Goal: Task Accomplishment & Management: Manage account settings

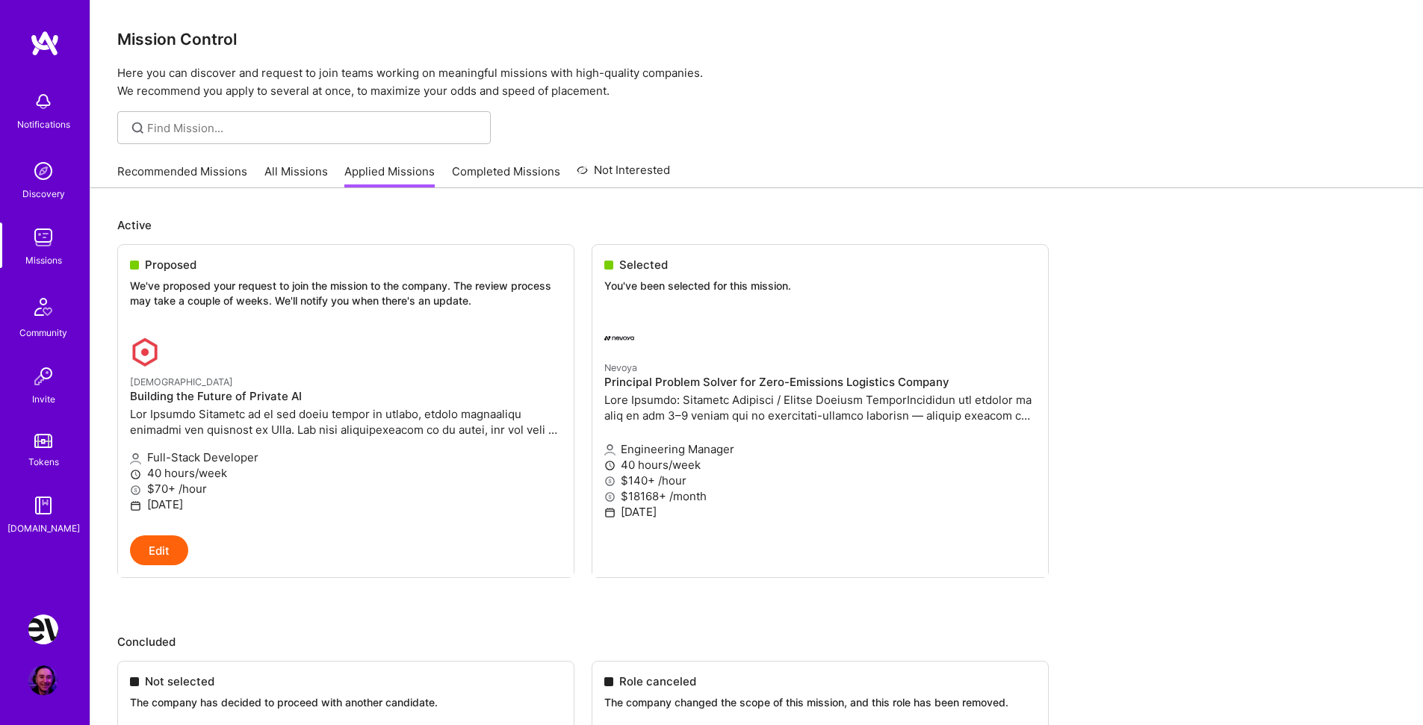
click at [45, 685] on img at bounding box center [43, 681] width 30 height 30
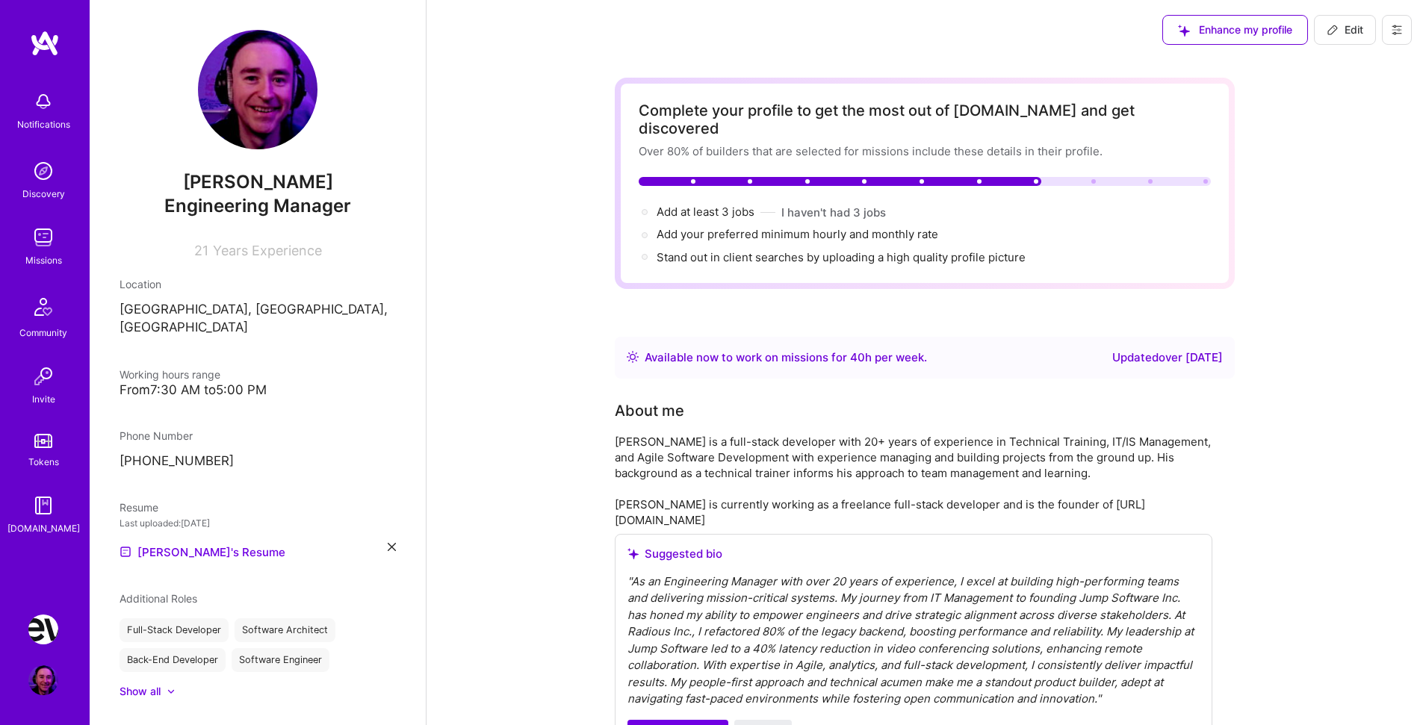
click at [1358, 31] on span "Edit" at bounding box center [1345, 29] width 37 height 15
select select "US"
select select "Right Now"
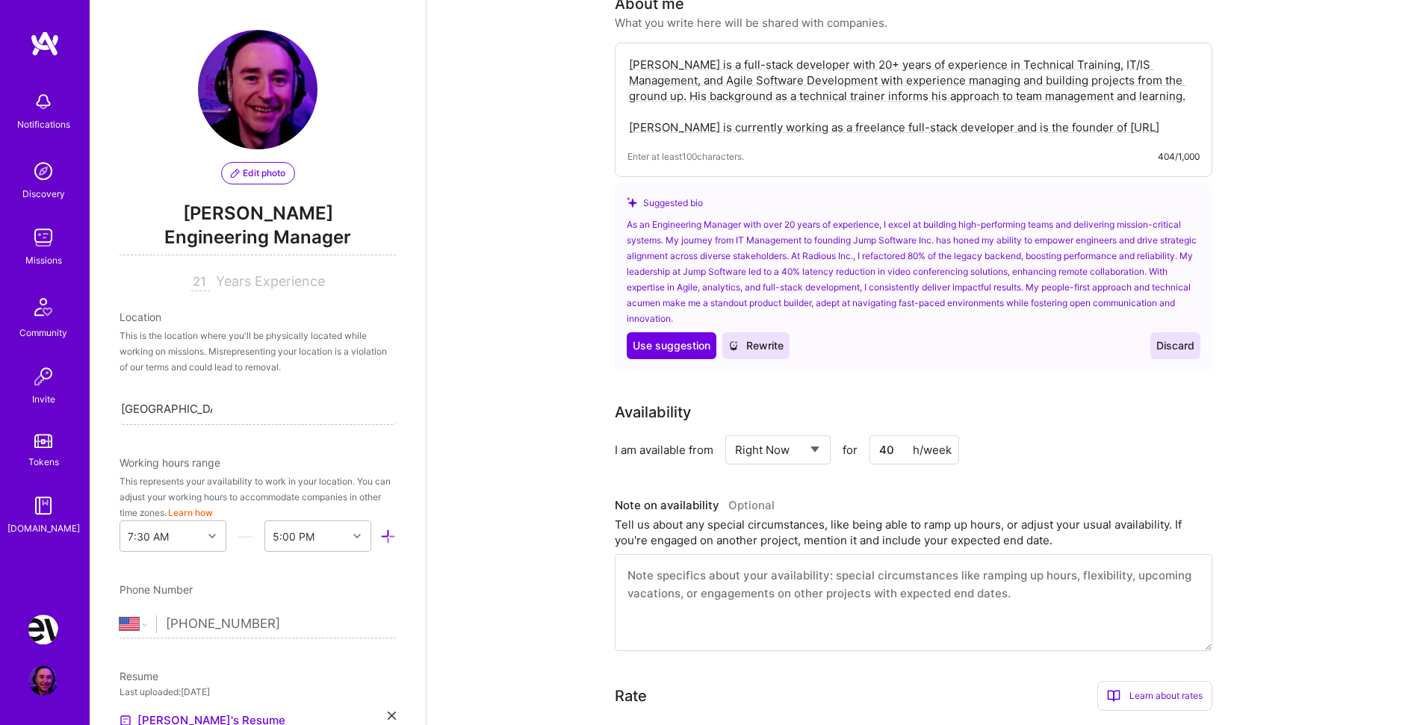
scroll to position [466, 0]
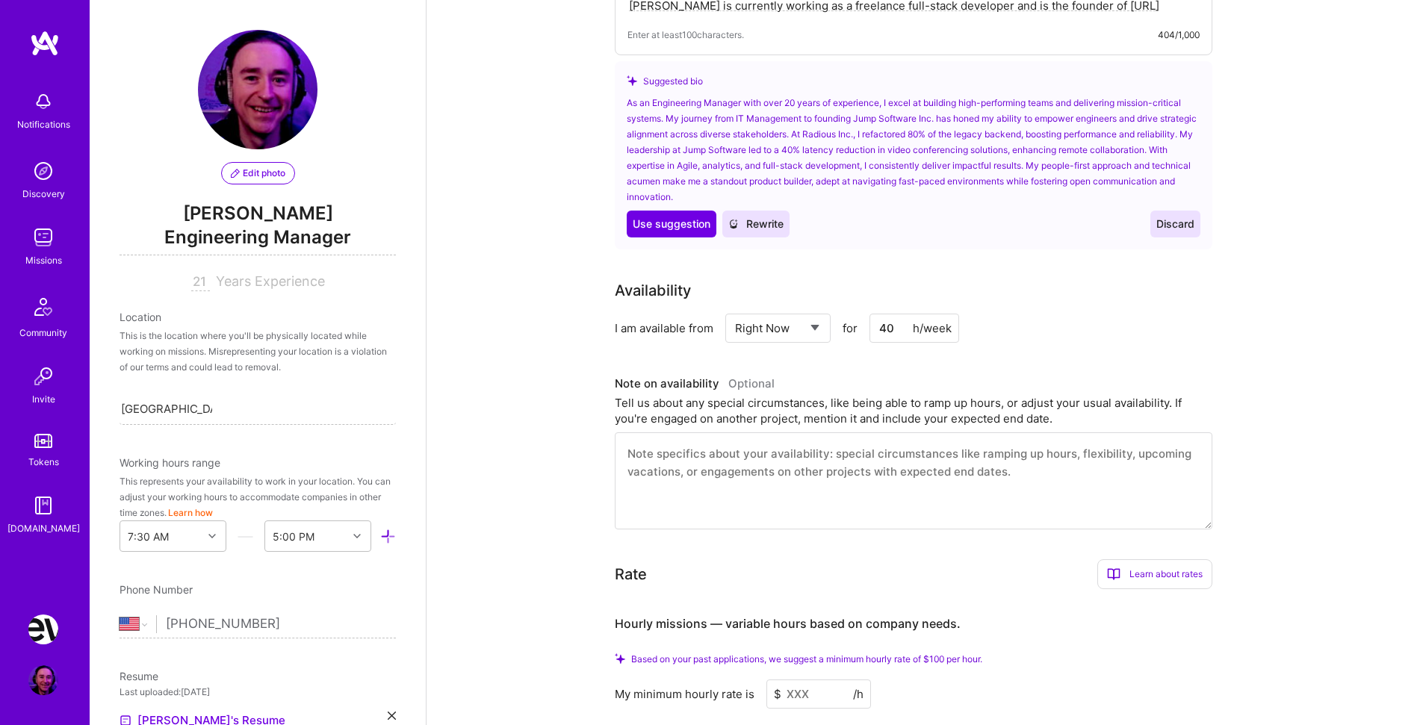
drag, startPoint x: 896, startPoint y: 315, endPoint x: 846, endPoint y: 309, distance: 50.5
click at [870, 314] on input "40" at bounding box center [915, 328] width 90 height 29
type input "20"
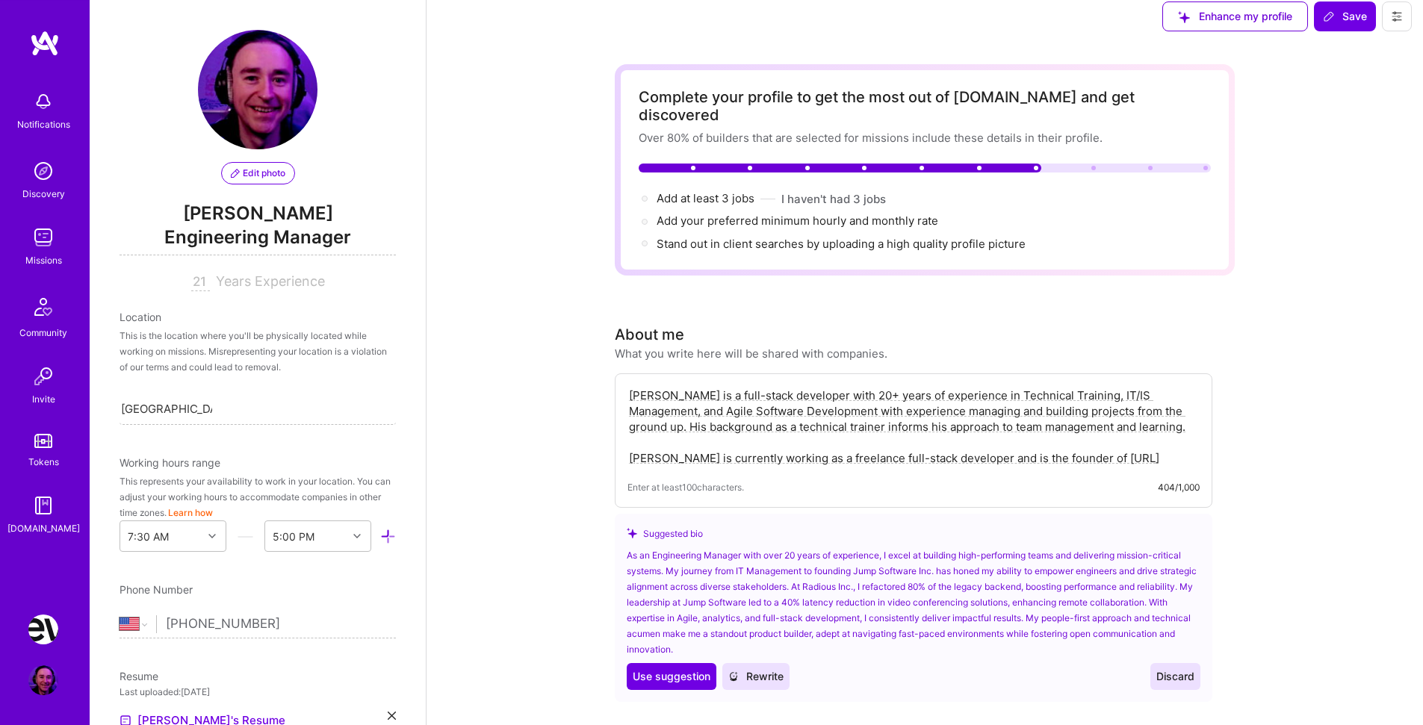
scroll to position [0, 0]
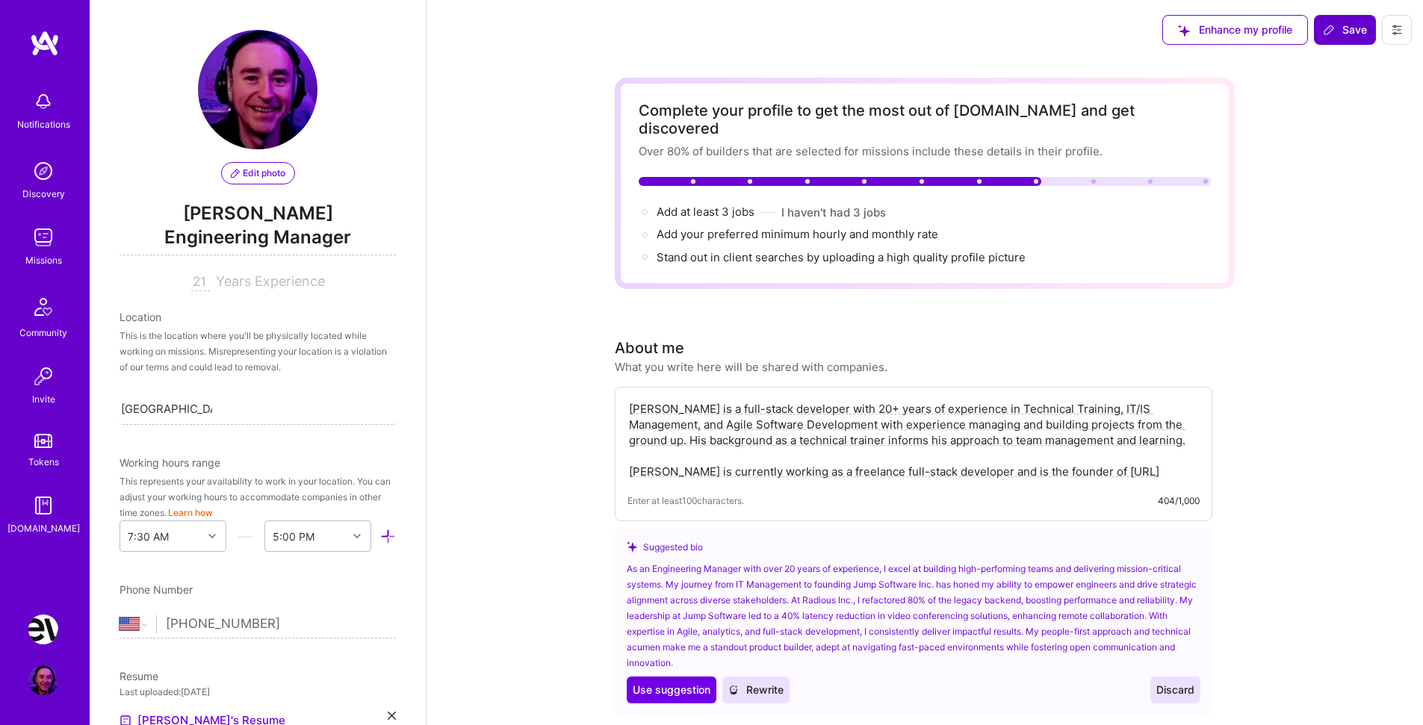
click at [1333, 25] on icon at bounding box center [1329, 30] width 12 height 12
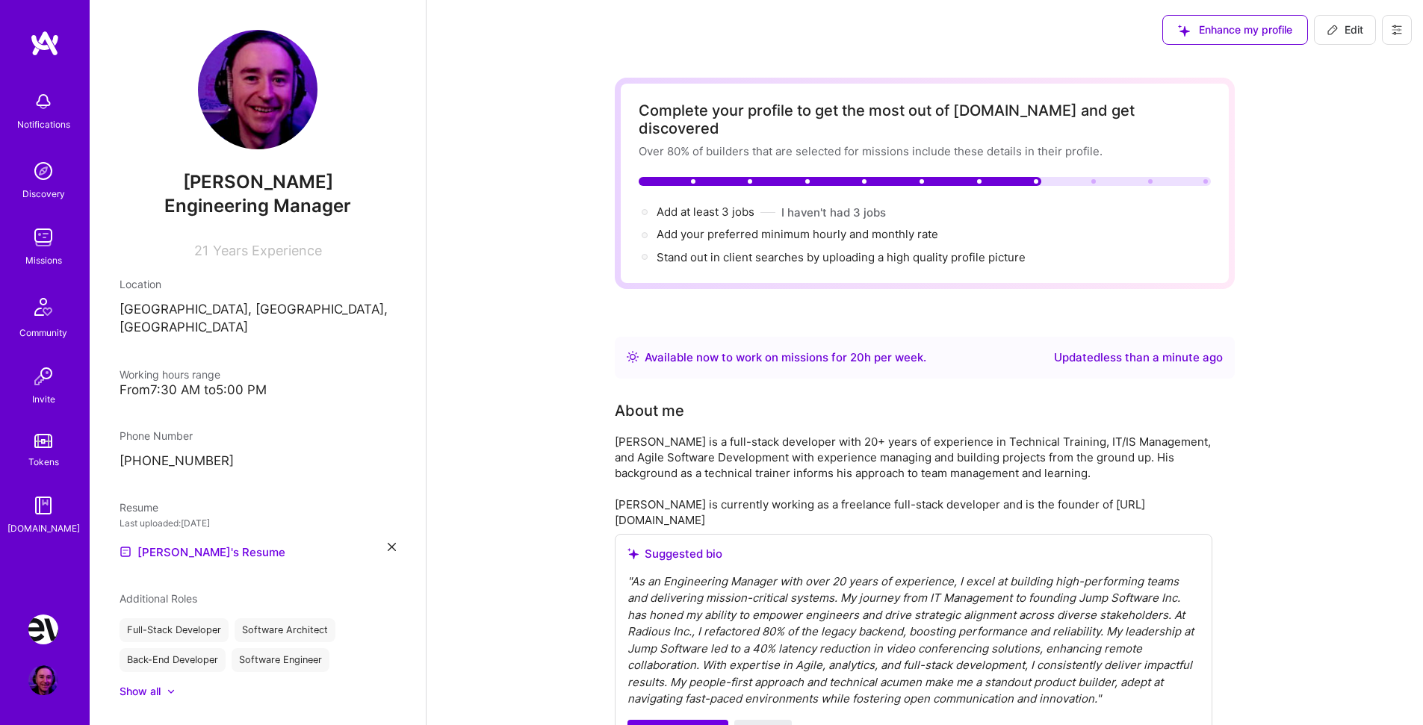
click at [40, 678] on img at bounding box center [43, 681] width 30 height 30
click at [50, 105] on img at bounding box center [43, 102] width 30 height 30
click at [43, 305] on img at bounding box center [43, 307] width 36 height 36
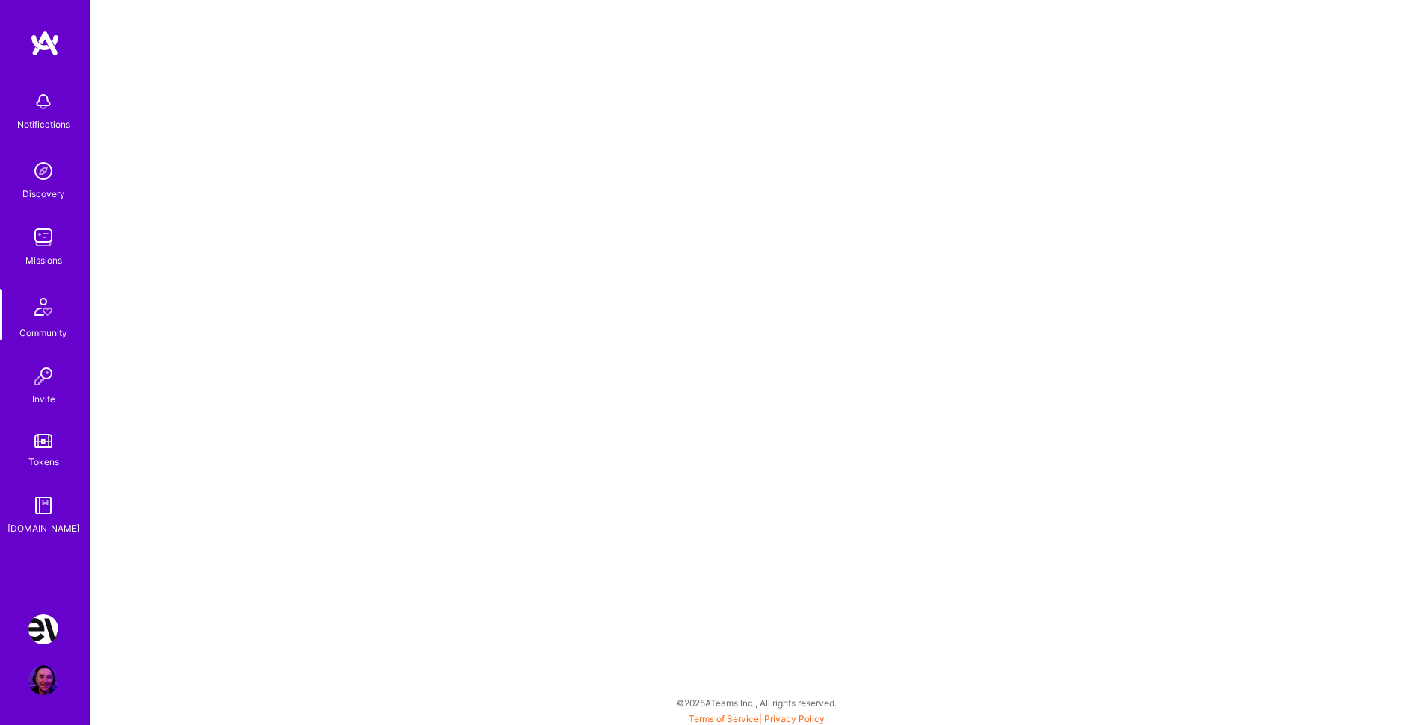
click at [45, 237] on img at bounding box center [43, 238] width 30 height 30
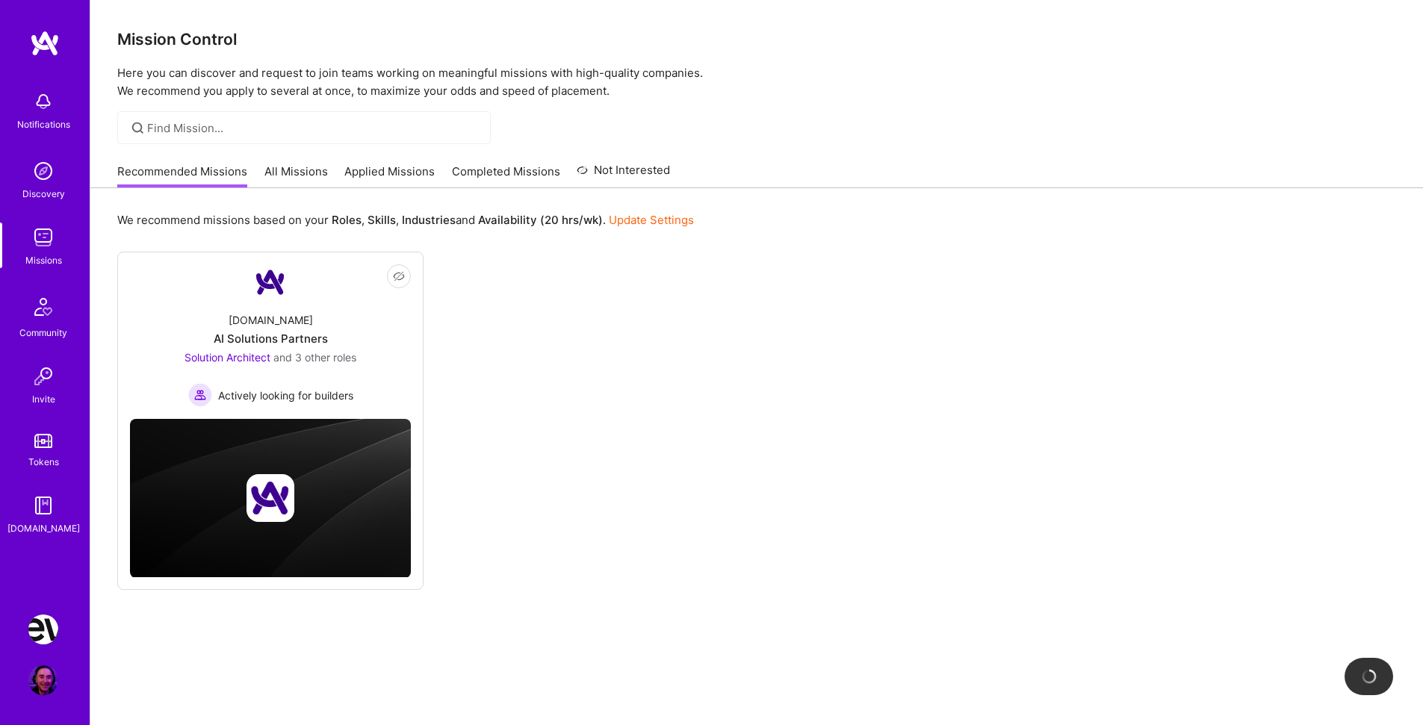
click at [41, 180] on img at bounding box center [43, 171] width 30 height 30
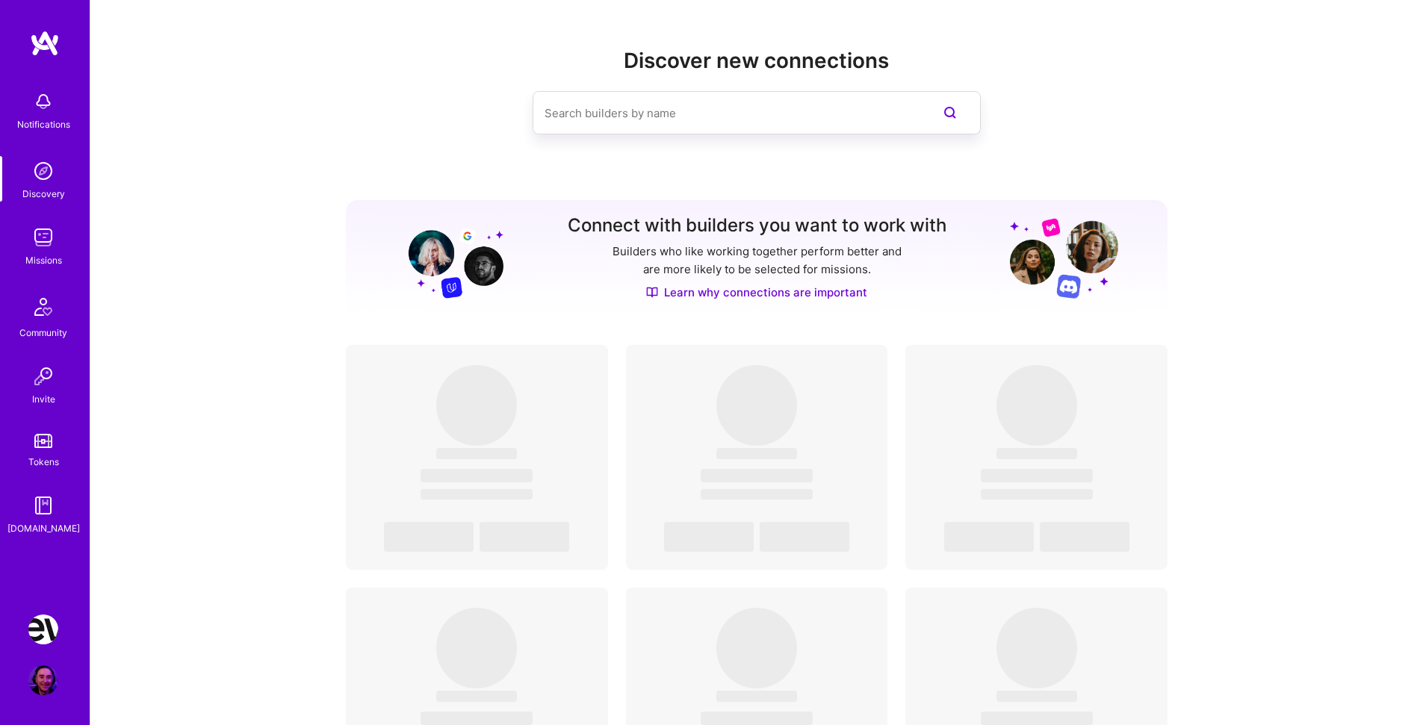
click at [28, 237] on link "Missions" at bounding box center [43, 246] width 93 height 46
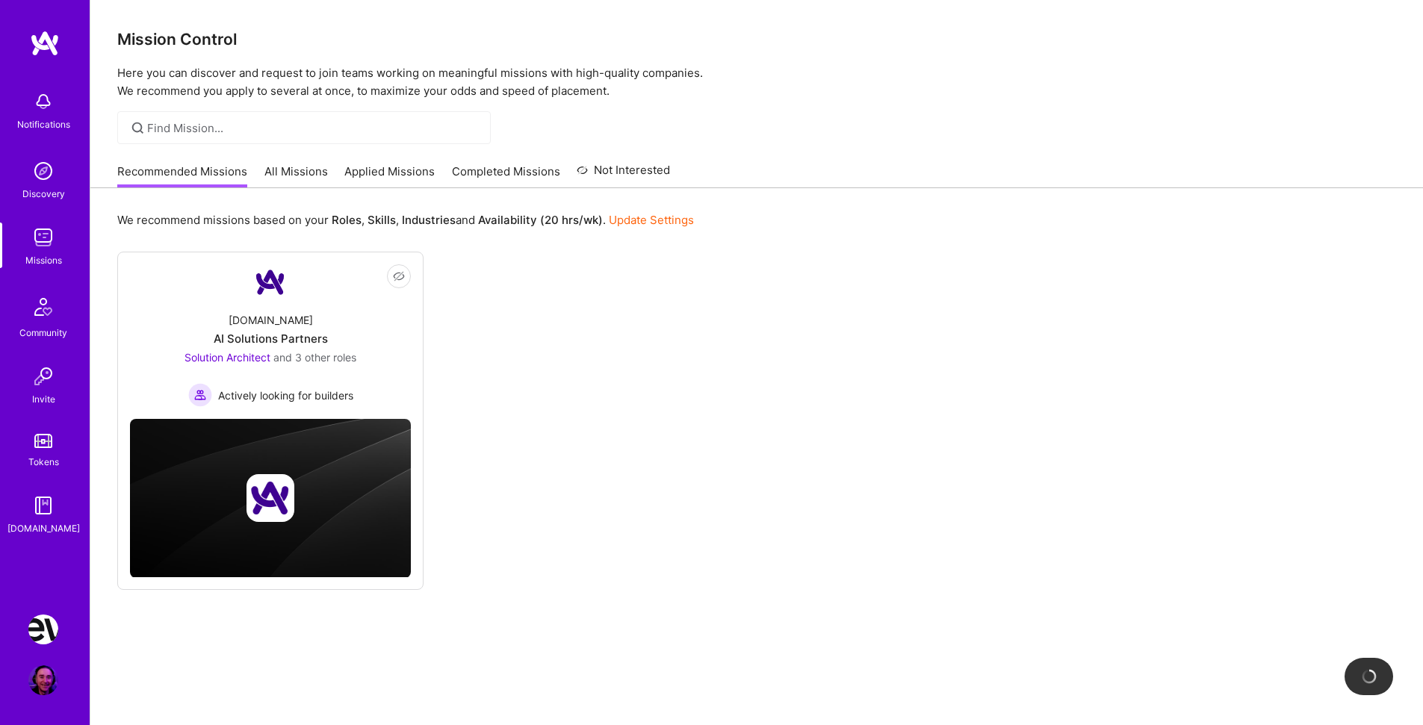
click at [385, 171] on link "Applied Missions" at bounding box center [389, 176] width 90 height 25
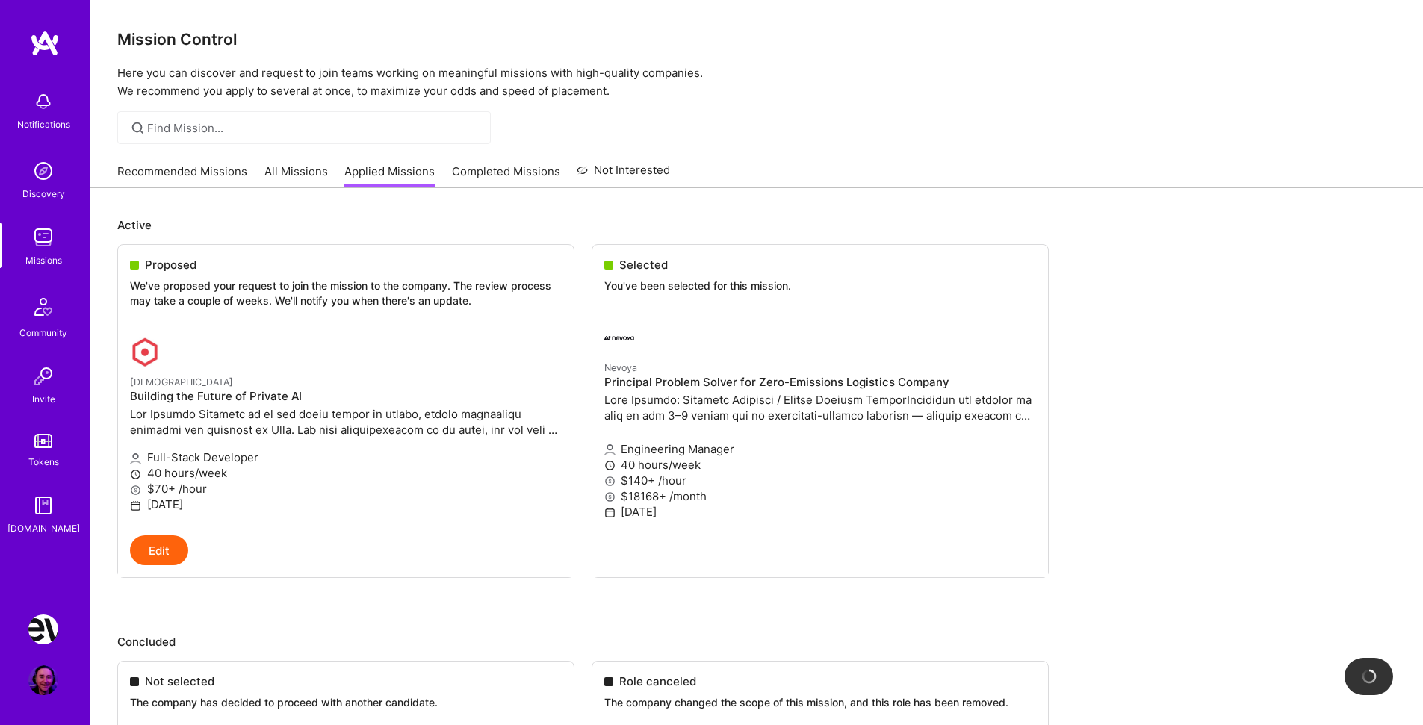
click at [687, 271] on ul "Proposed We've proposed your request to join the mission to the company. The re…" at bounding box center [756, 433] width 1279 height 379
click at [53, 614] on div "Notifications Discovery Missions Community Invite Tokens A.Guide Nevoya: Princi…" at bounding box center [45, 362] width 90 height 725
click at [51, 624] on img at bounding box center [43, 630] width 30 height 30
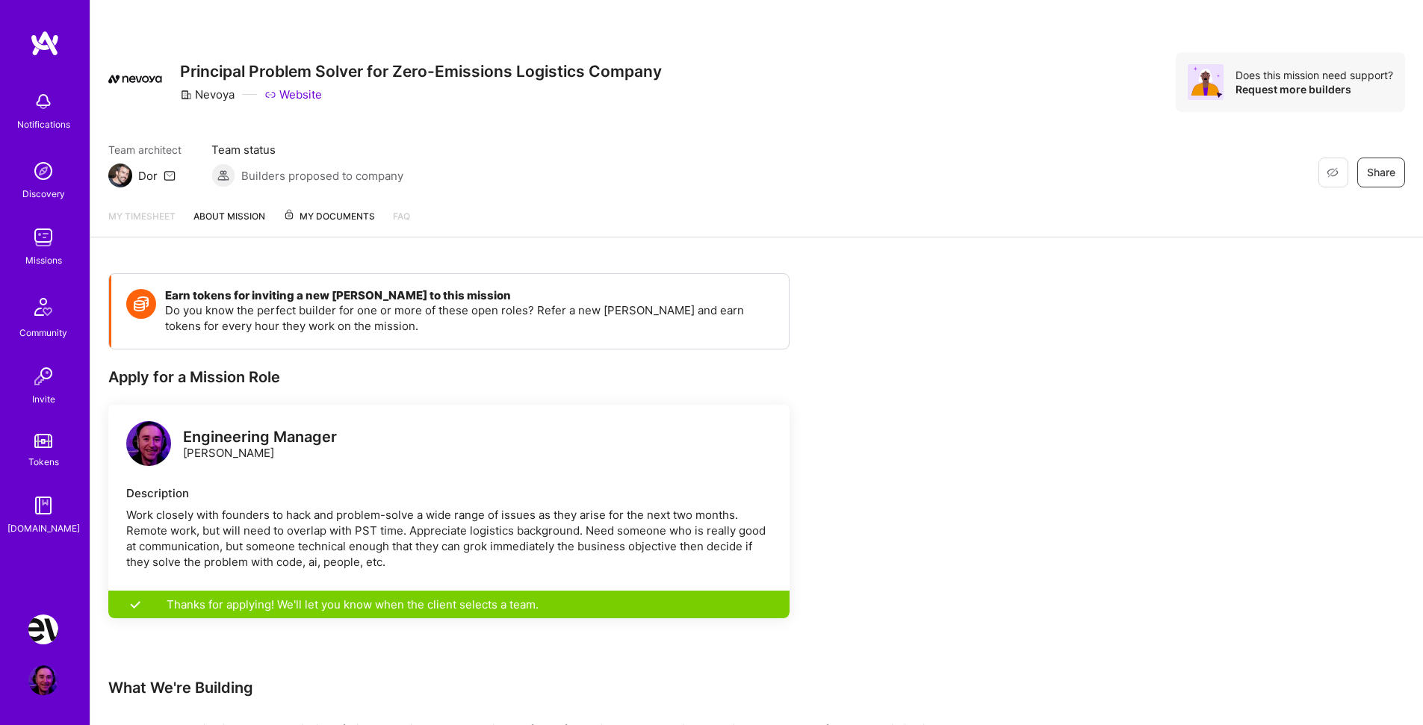
click at [332, 214] on span "My Documents" at bounding box center [329, 216] width 92 height 16
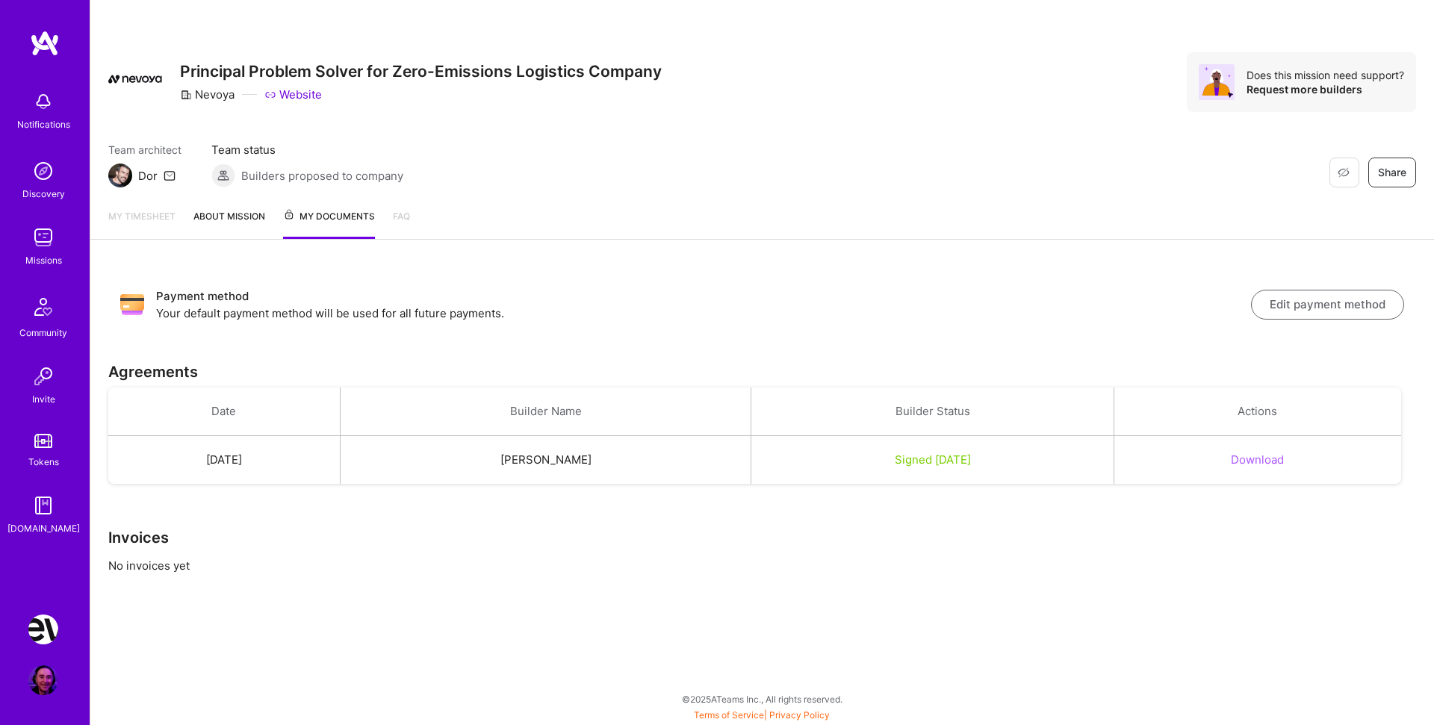
click at [1313, 308] on button "Edit payment method" at bounding box center [1327, 305] width 153 height 30
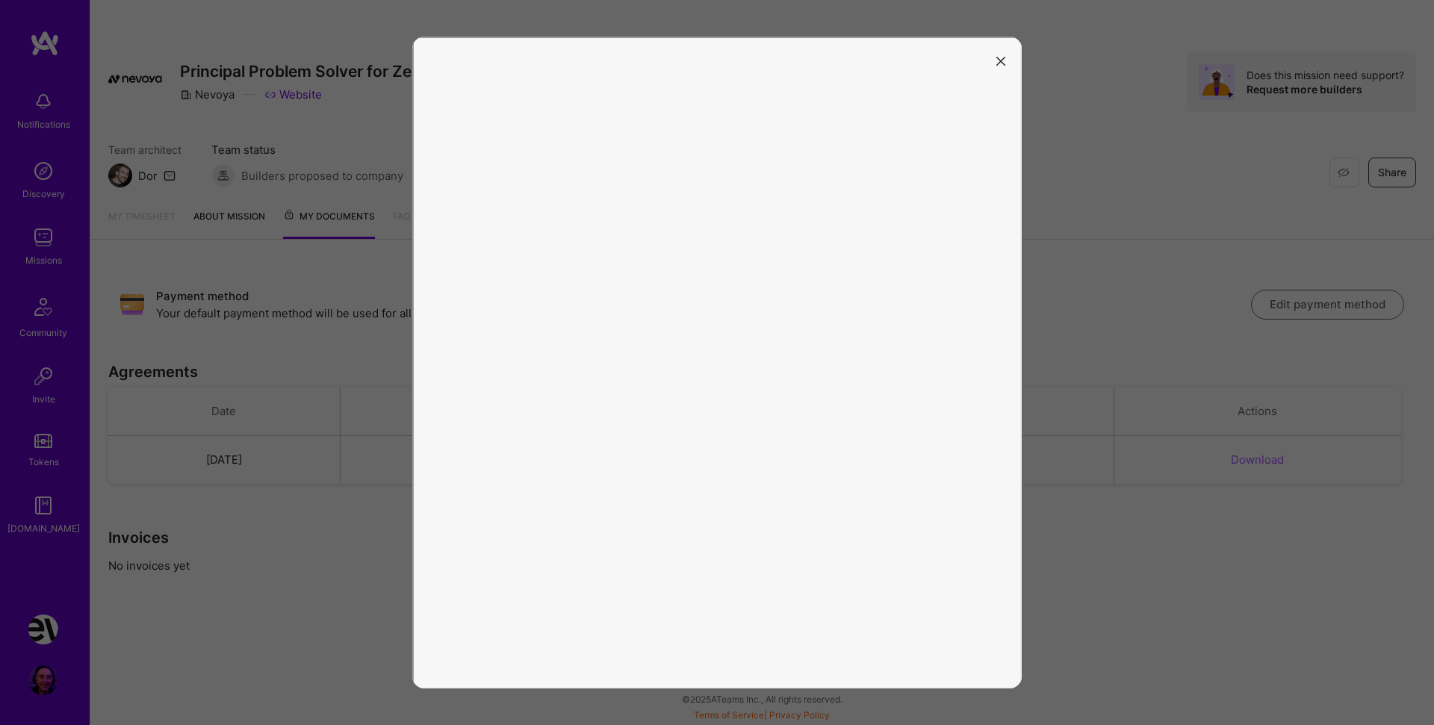
click at [1002, 52] on button "modal" at bounding box center [1001, 61] width 18 height 25
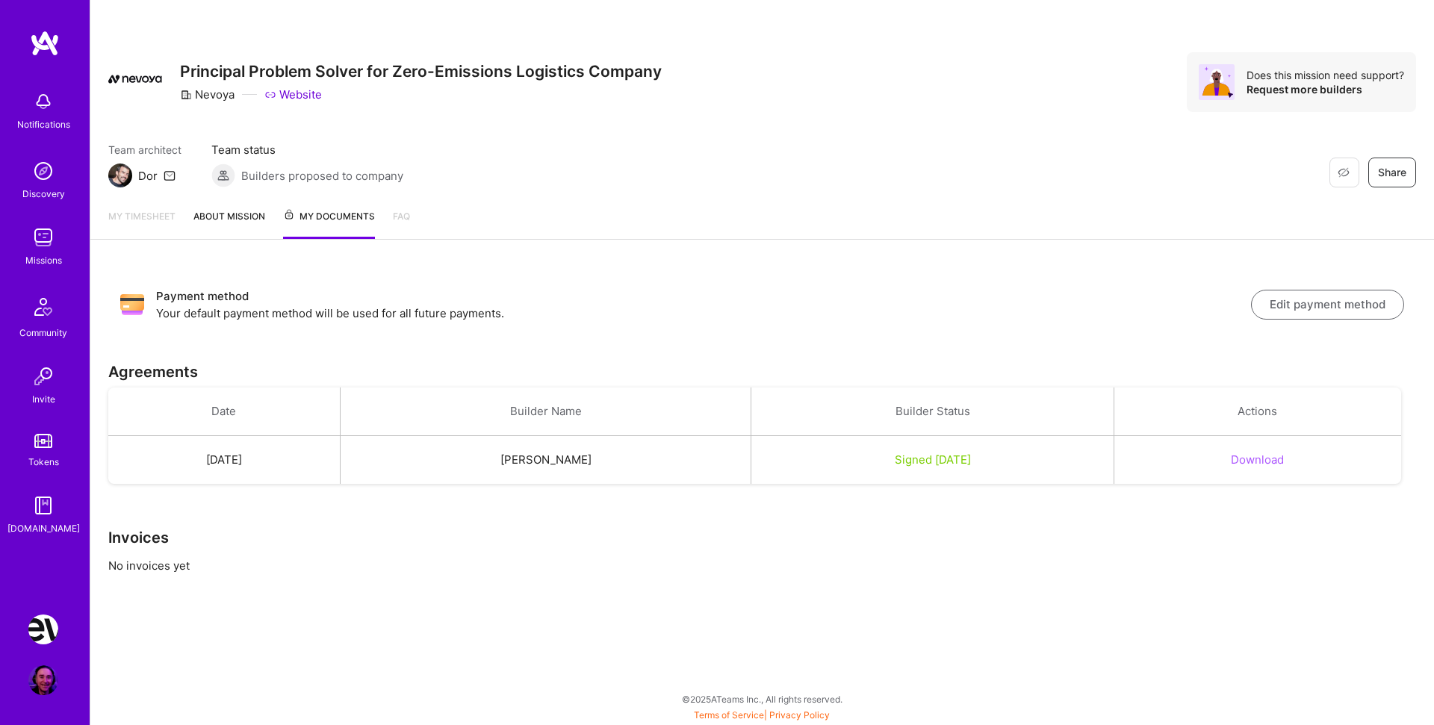
click at [725, 323] on div "Payment method Your default payment method will be used for all future payments…" at bounding box center [762, 305] width 1308 height 58
